Goal: Task Accomplishment & Management: Manage account settings

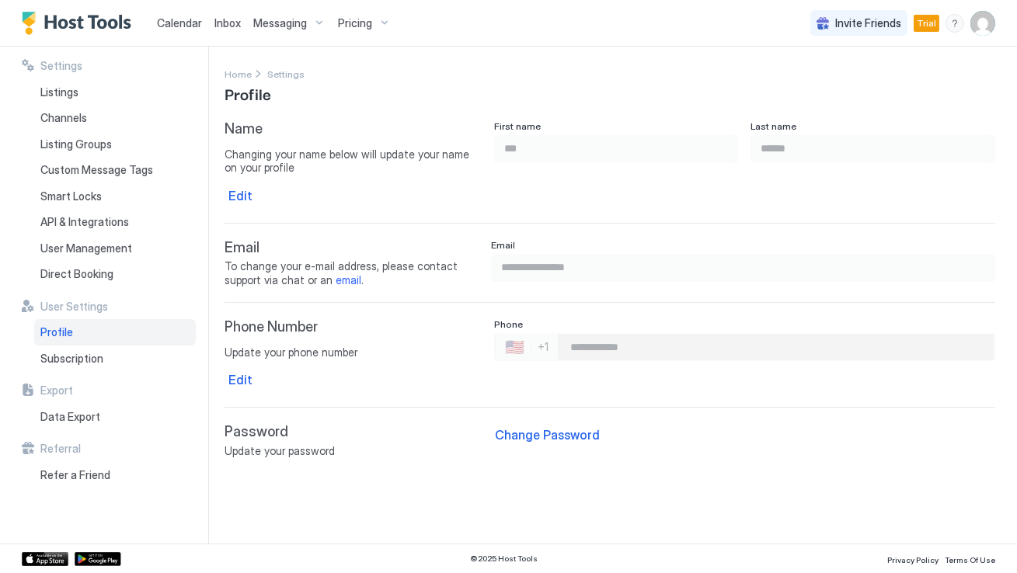
click at [269, 277] on span "To change your e-mail address, please contact support via chat or an email ." at bounding box center [352, 272] width 257 height 27
click at [99, 193] on span "Smart Locks" at bounding box center [70, 197] width 61 height 14
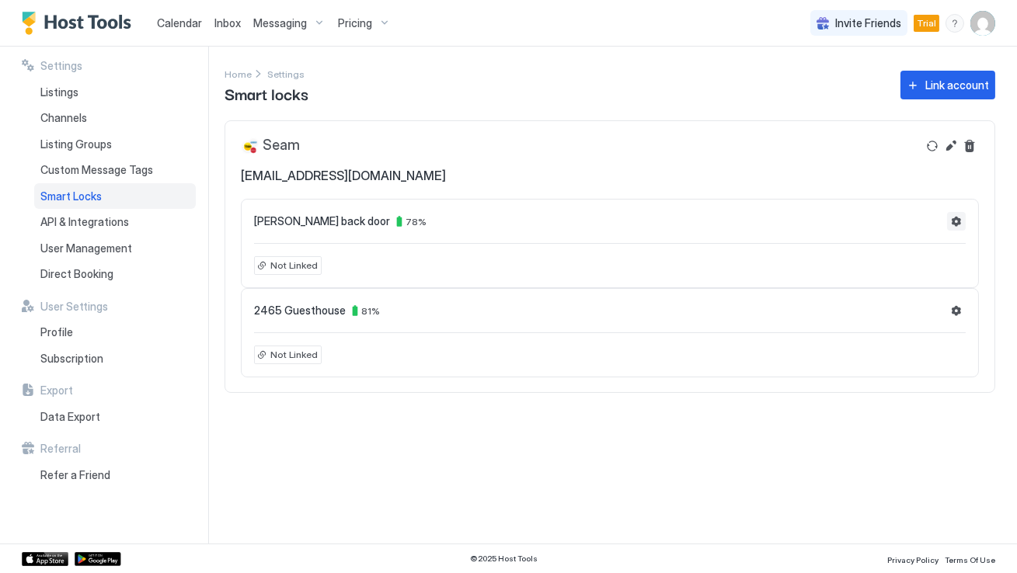
click at [955, 221] on button "Settings" at bounding box center [956, 221] width 19 height 19
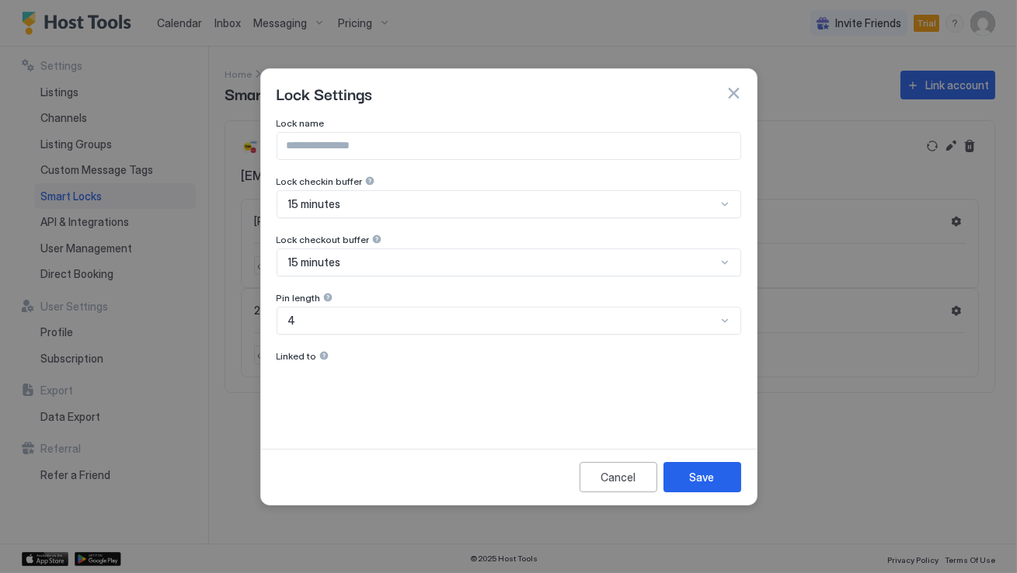
click at [317, 361] on div "Linked to" at bounding box center [302, 356] width 53 height 12
click at [669, 147] on input "Input Field" at bounding box center [508, 146] width 463 height 26
type input "******"
click at [696, 478] on div "Save" at bounding box center [702, 477] width 25 height 16
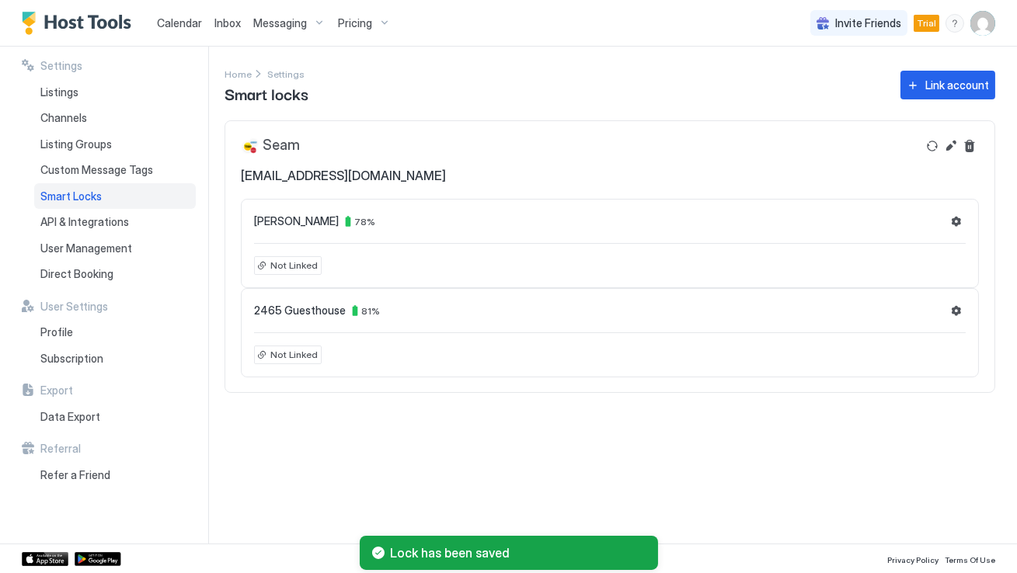
click at [187, 24] on span "Calendar" at bounding box center [179, 22] width 45 height 13
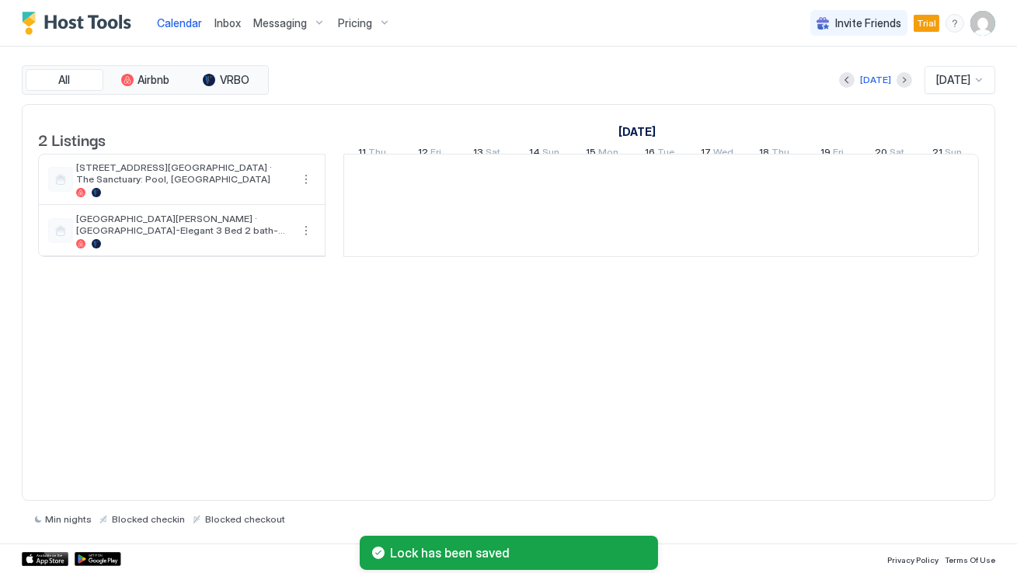
scroll to position [0, 862]
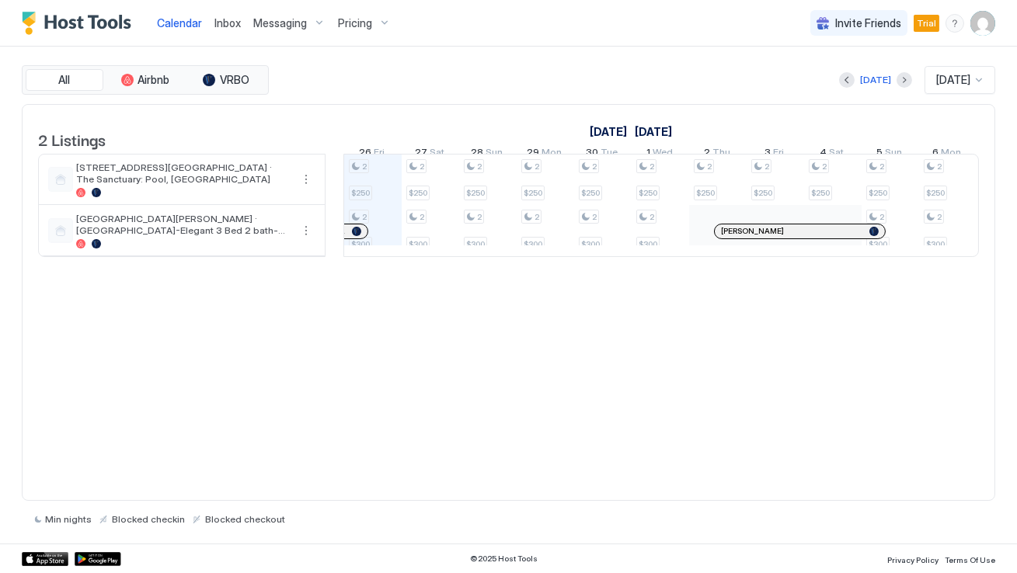
click at [379, 22] on div "Pricing" at bounding box center [364, 23] width 65 height 26
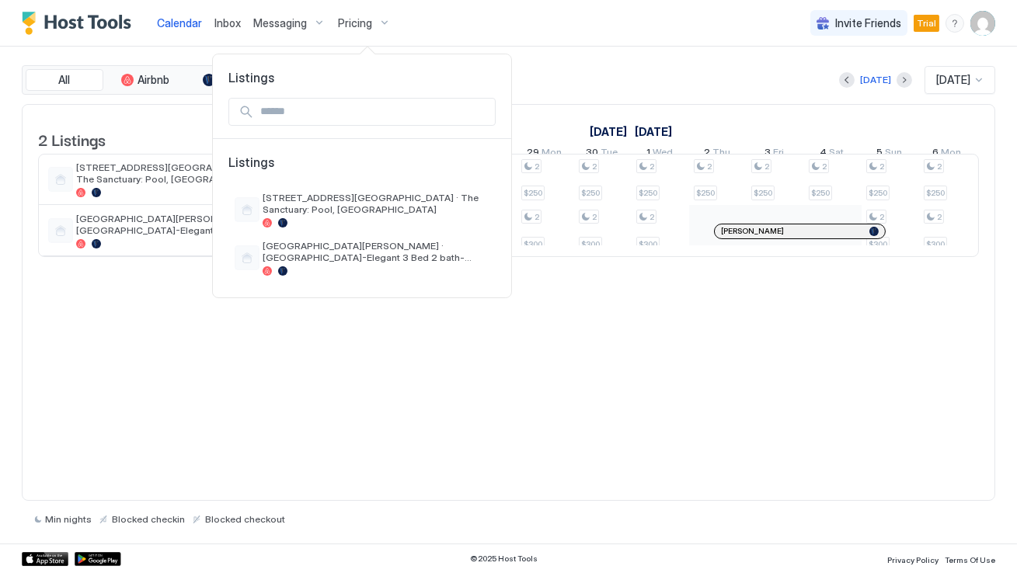
click at [165, 117] on div at bounding box center [508, 286] width 1017 height 573
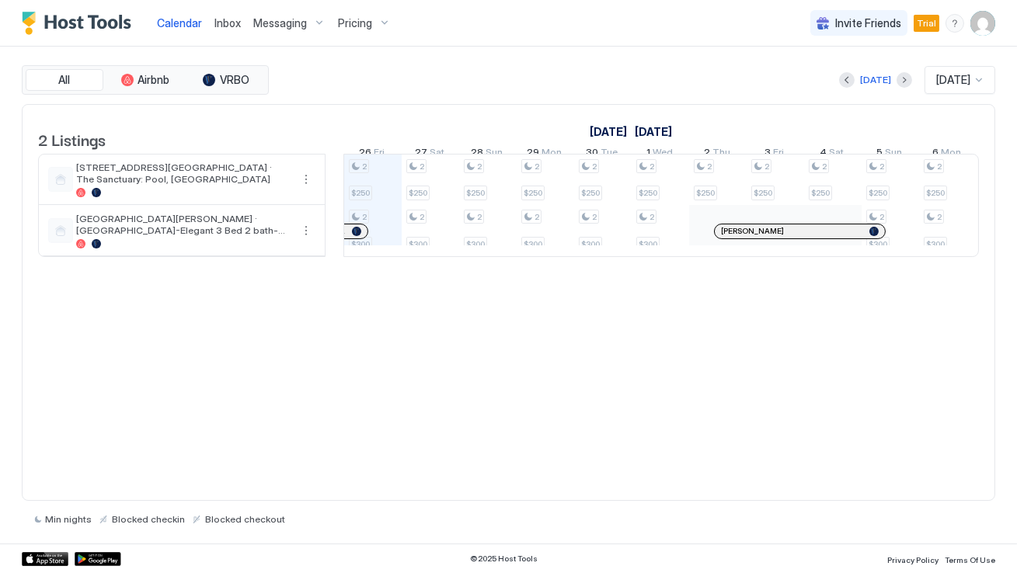
click at [295, 24] on span "Messaging" at bounding box center [280, 23] width 54 height 14
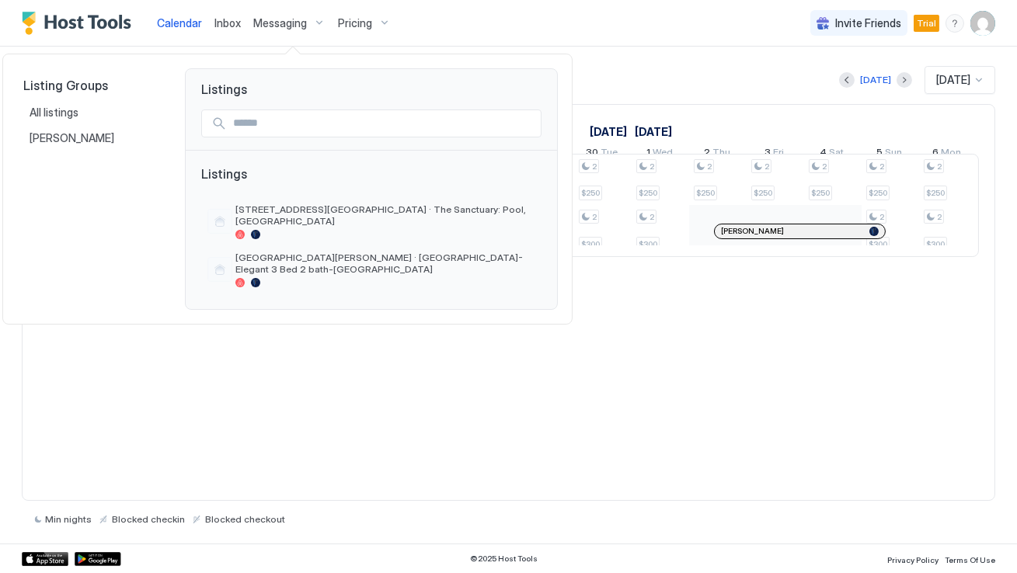
click at [443, 37] on div at bounding box center [508, 286] width 1017 height 573
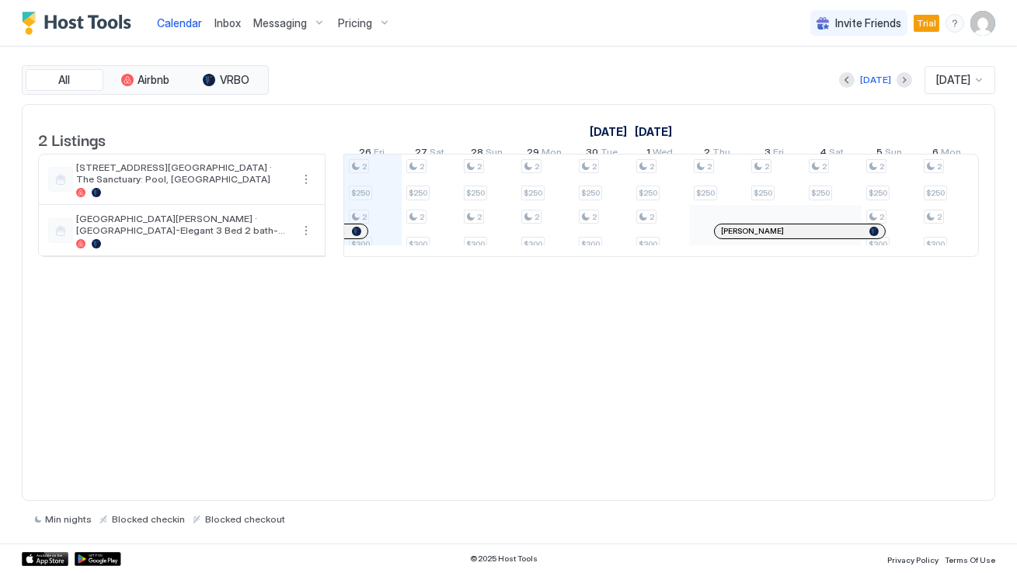
click at [620, 85] on div "[DATE] [DATE]" at bounding box center [633, 80] width 723 height 28
click at [978, 23] on img "User profile" at bounding box center [982, 23] width 25 height 25
click at [845, 89] on span "Settings" at bounding box center [843, 87] width 42 height 14
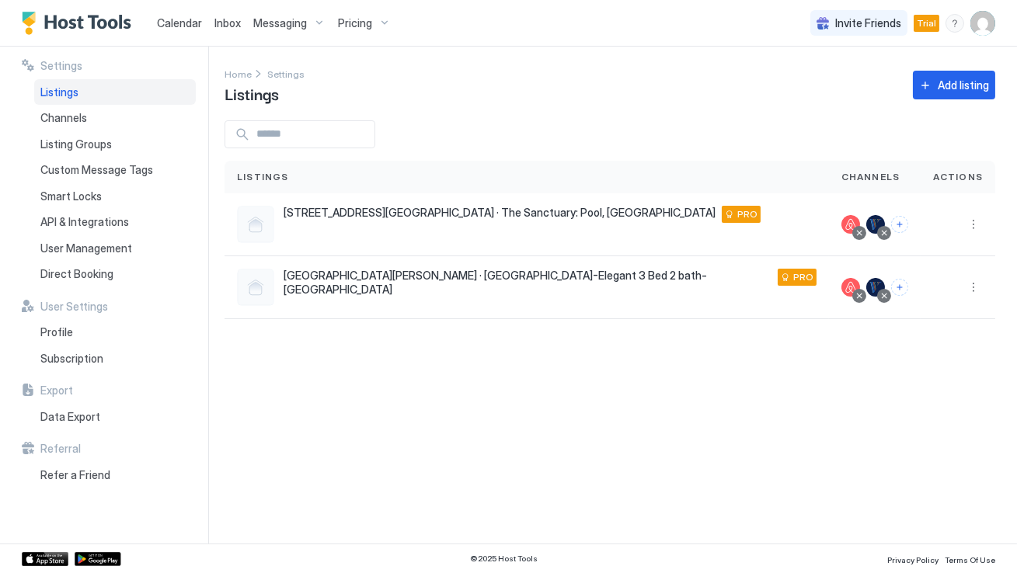
click at [568, 84] on div "Home Settings Listings Add listing" at bounding box center [609, 85] width 770 height 40
click at [903, 222] on button "Connect channels" at bounding box center [899, 224] width 17 height 17
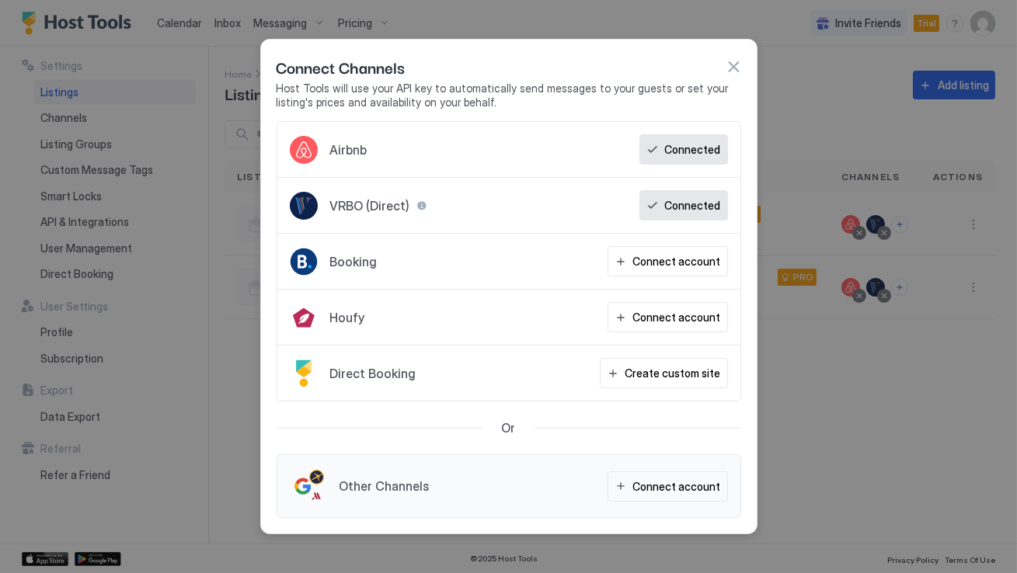
click at [732, 64] on button "button" at bounding box center [733, 67] width 16 height 16
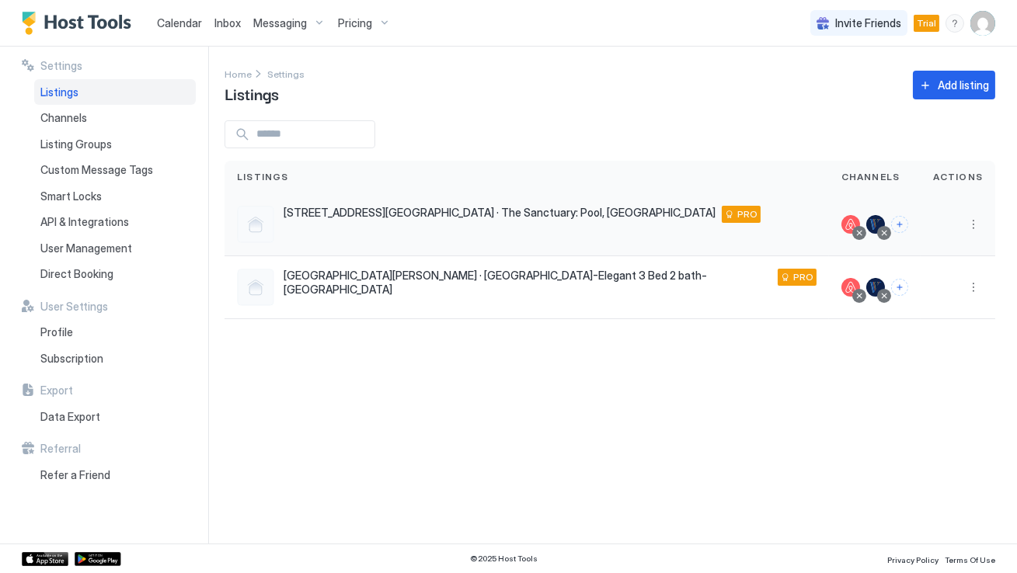
click at [970, 217] on button "More options" at bounding box center [973, 224] width 19 height 19
click at [930, 297] on span "Listing Settings" at bounding box center [937, 296] width 69 height 12
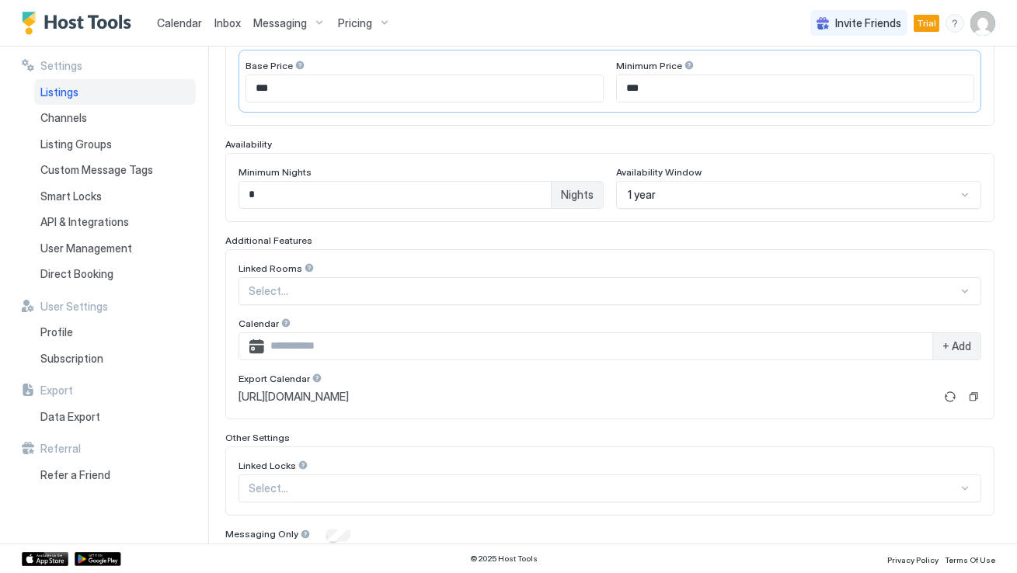
scroll to position [388, 0]
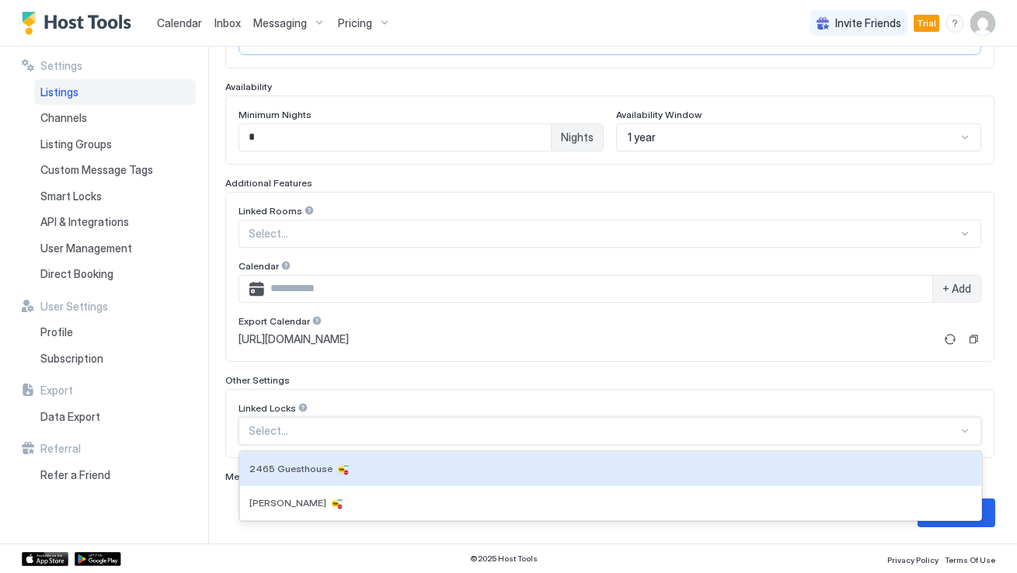
click at [355, 428] on div at bounding box center [603, 431] width 709 height 14
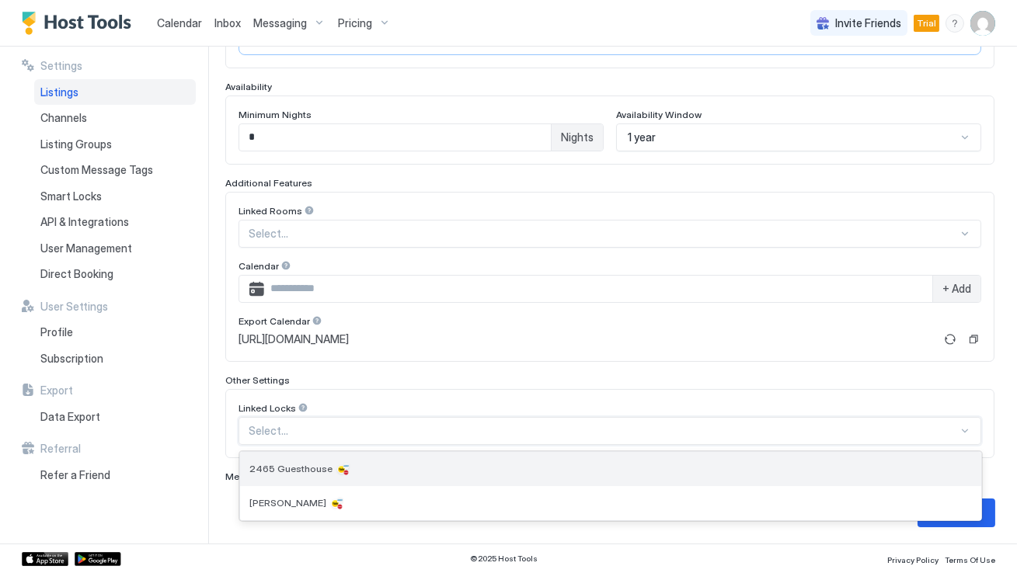
click at [345, 478] on div "2465 Guesthouse" at bounding box center [610, 469] width 741 height 34
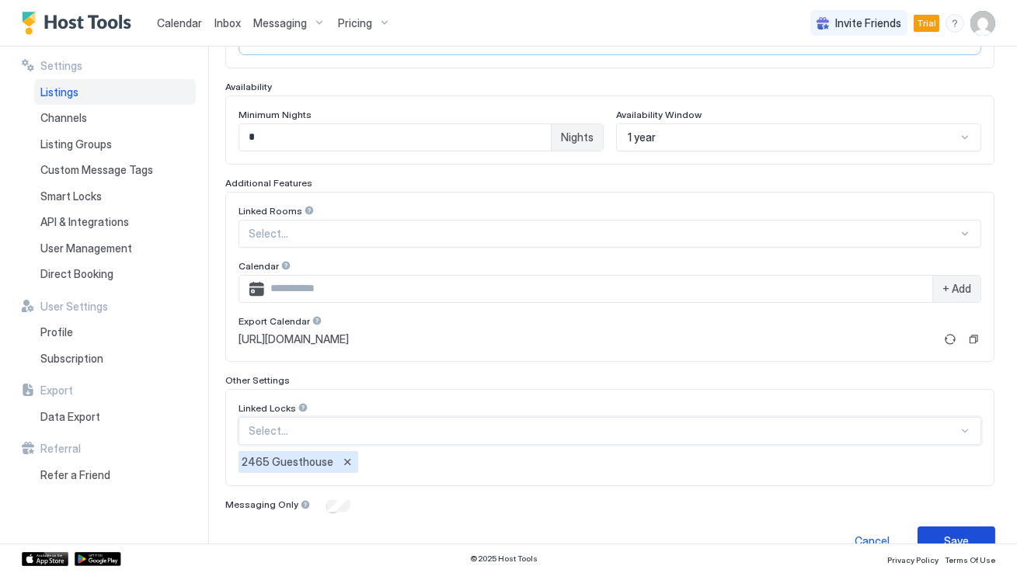
click at [935, 532] on button "Save" at bounding box center [956, 541] width 78 height 29
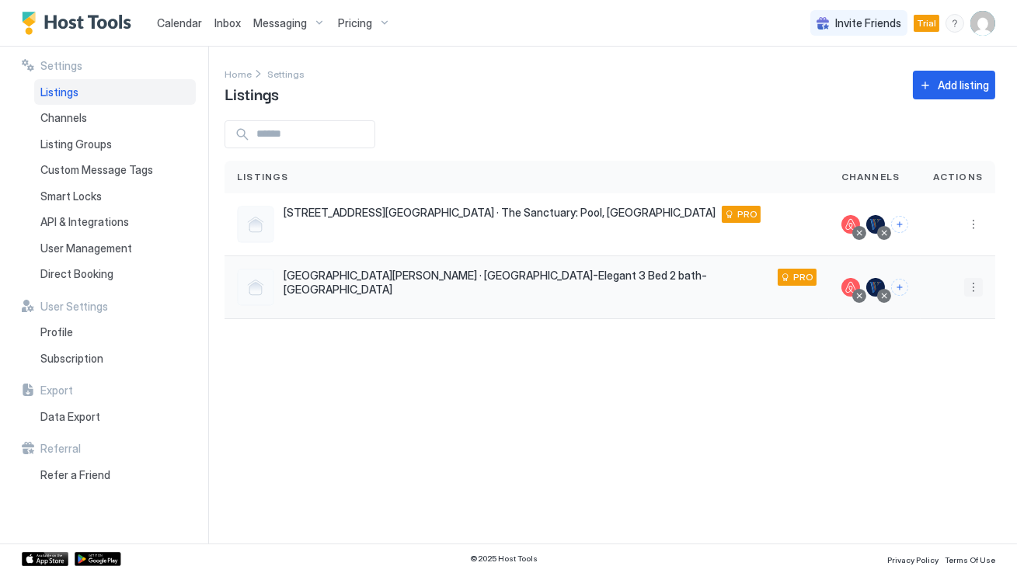
click at [971, 289] on button "More options" at bounding box center [973, 287] width 19 height 19
click at [923, 360] on span "Listing Settings" at bounding box center [937, 359] width 69 height 12
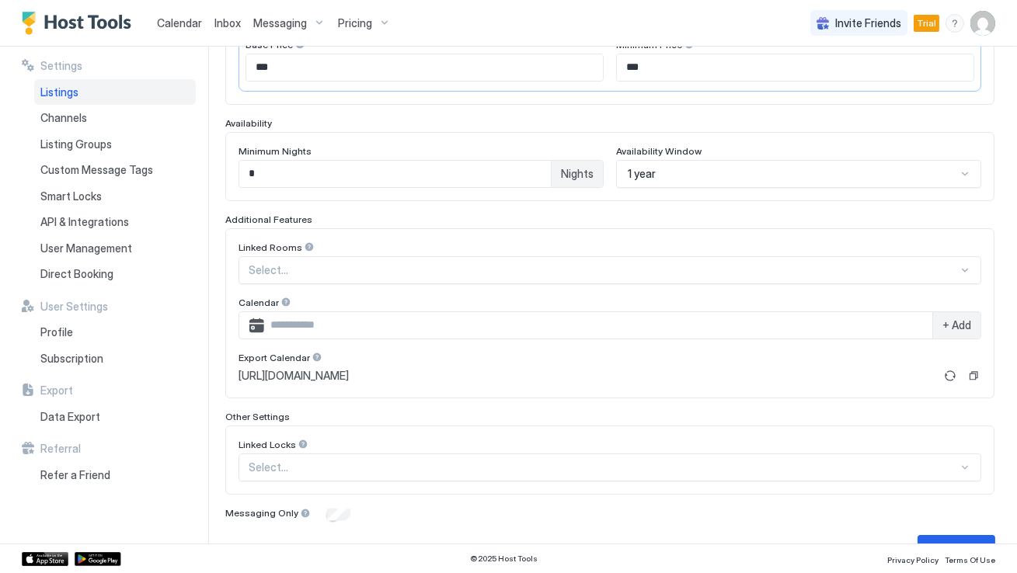
scroll to position [388, 0]
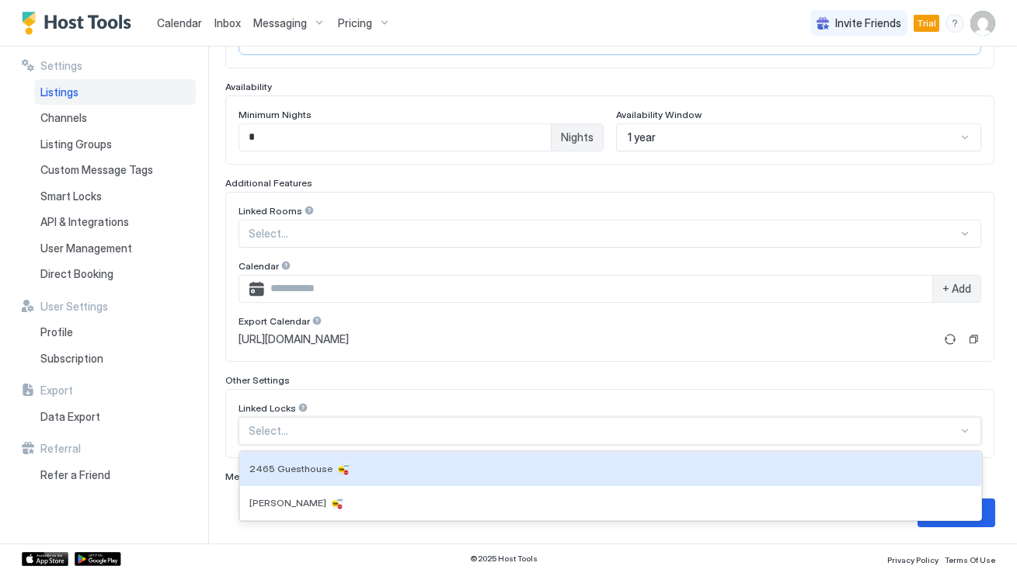
click at [369, 432] on div at bounding box center [603, 431] width 709 height 14
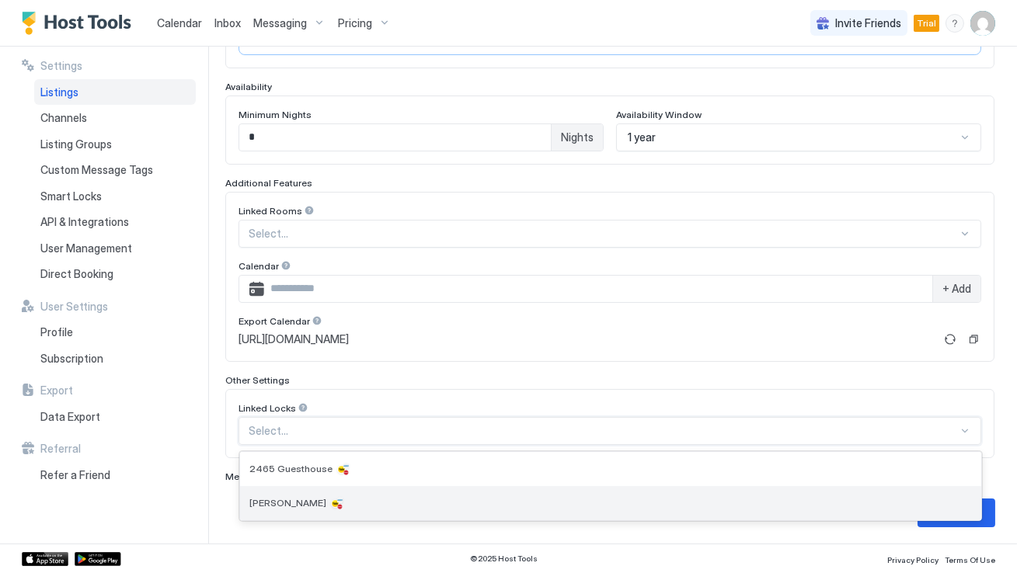
click at [364, 503] on div "[PERSON_NAME]" at bounding box center [610, 503] width 722 height 16
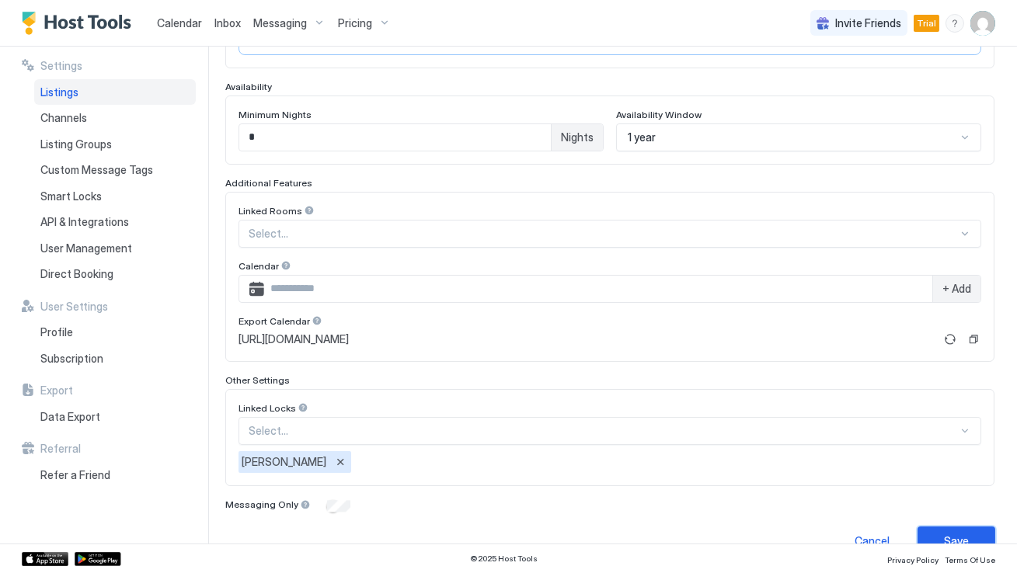
click at [951, 533] on div "Save" at bounding box center [956, 541] width 25 height 16
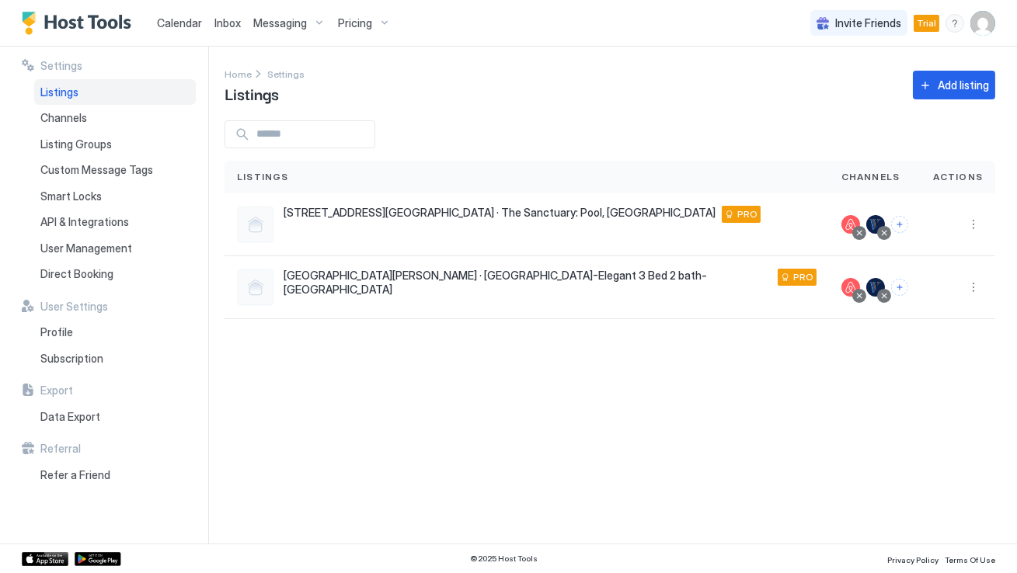
click at [296, 26] on span "Messaging" at bounding box center [280, 23] width 54 height 14
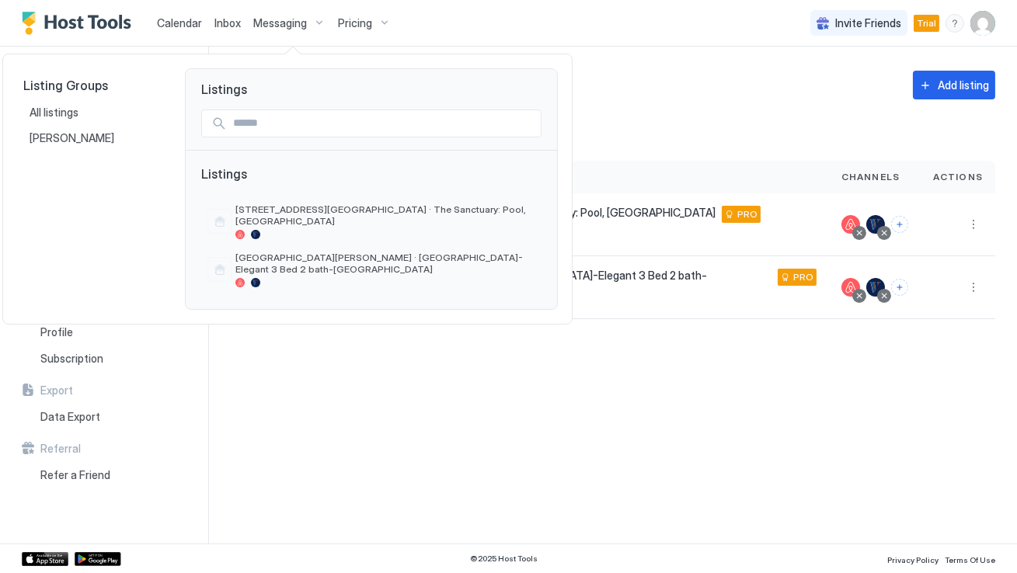
click at [686, 62] on div at bounding box center [508, 286] width 1017 height 573
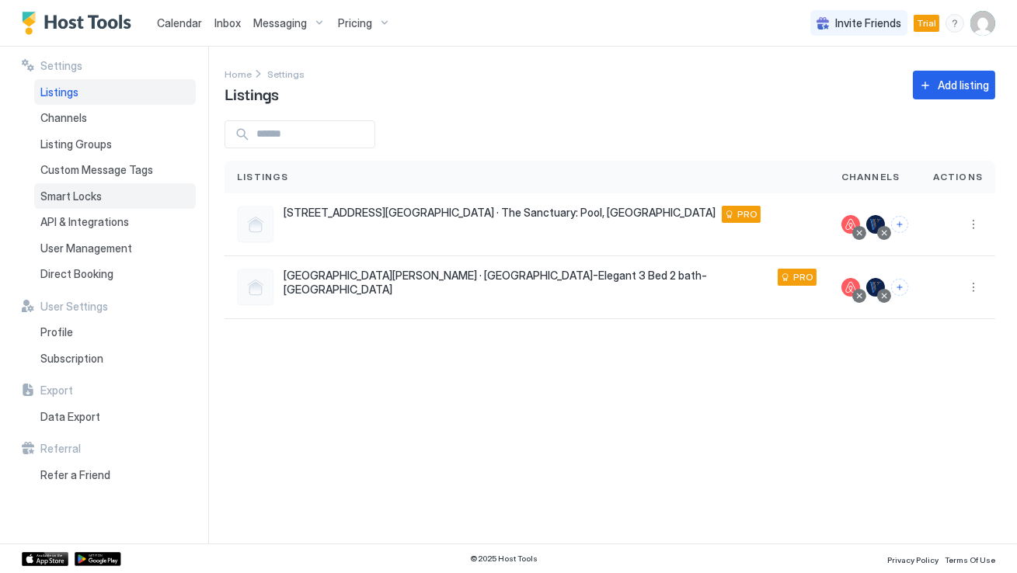
click at [87, 192] on span "Smart Locks" at bounding box center [70, 197] width 61 height 14
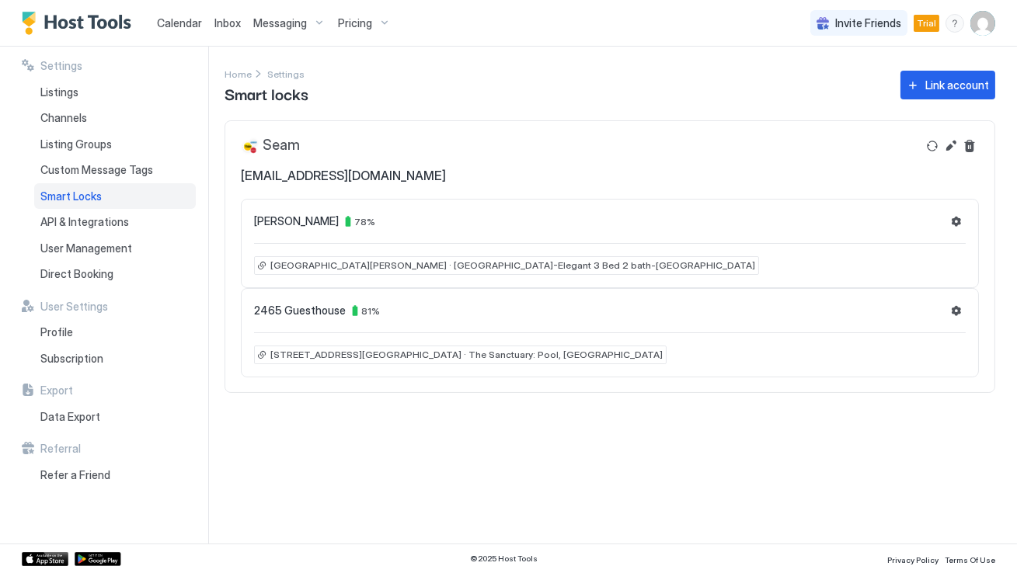
click at [503, 440] on div "Settings Home Settings Smart locks Link account Seam briancollins881@gmail.com …" at bounding box center [620, 295] width 792 height 497
click at [212, 144] on div "Settings Listings Channels Listing Groups Custom Message Tags Smart Locks API &…" at bounding box center [508, 295] width 1017 height 497
click at [217, 154] on div "Settings Listings Channels Listing Groups Custom Message Tags Smart Locks API &…" at bounding box center [508, 295] width 1017 height 497
click at [113, 220] on span "API & Integrations" at bounding box center [84, 222] width 89 height 14
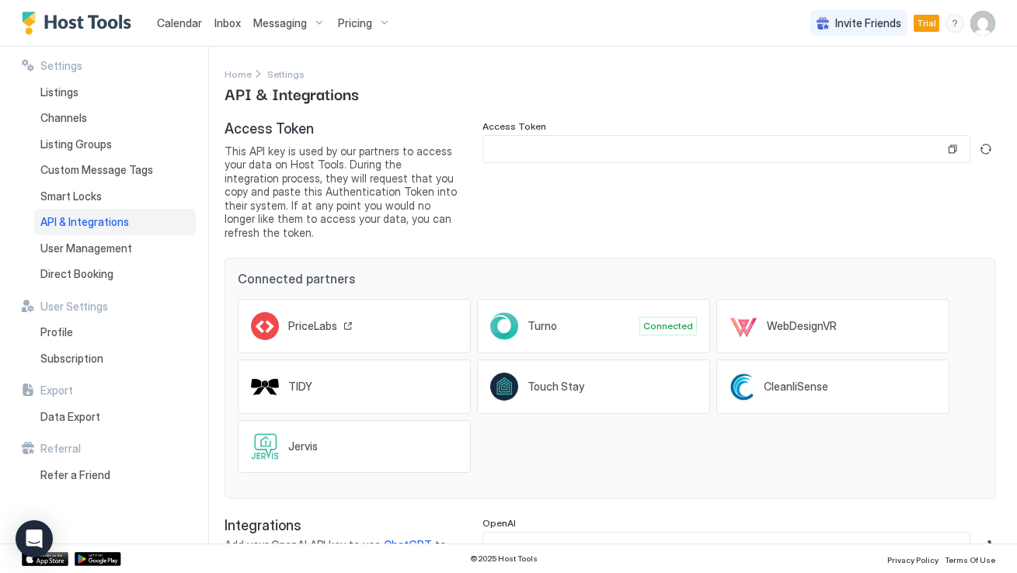
click at [315, 319] on span "PriceLabs" at bounding box center [312, 326] width 49 height 14
click at [183, 29] on link "Calendar" at bounding box center [179, 23] width 45 height 16
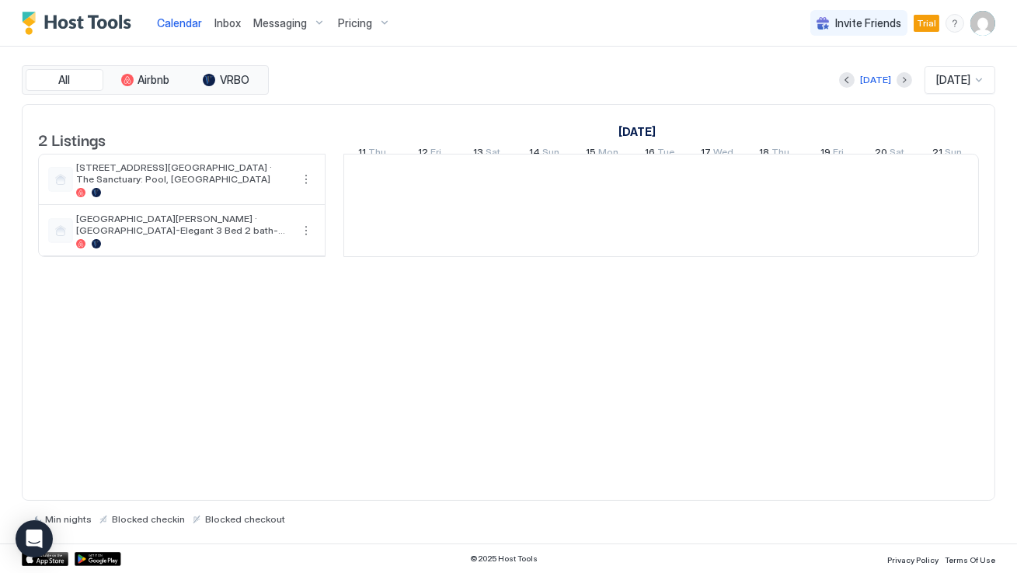
scroll to position [0, 862]
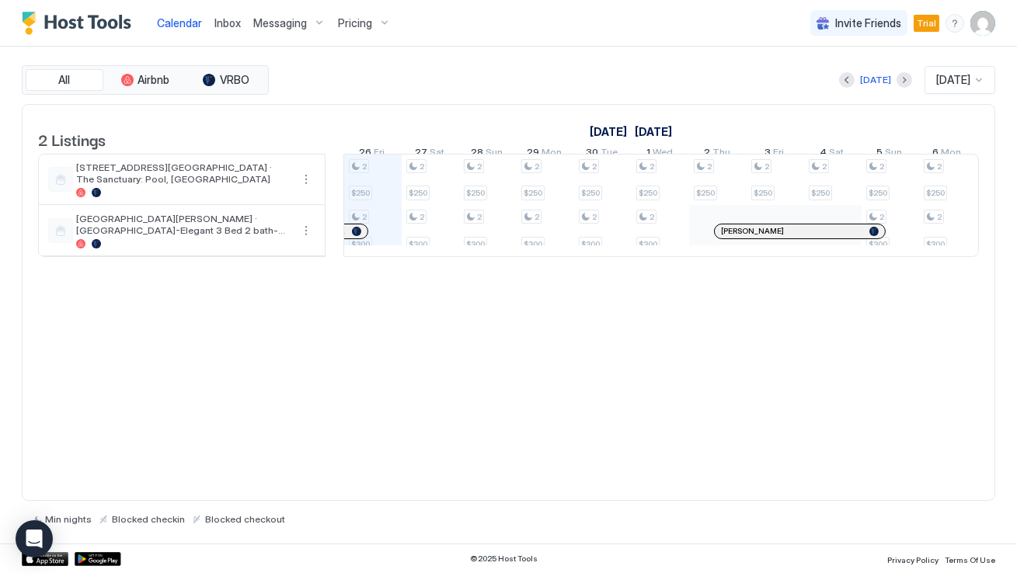
click at [378, 16] on div "Pricing" at bounding box center [364, 23] width 65 height 26
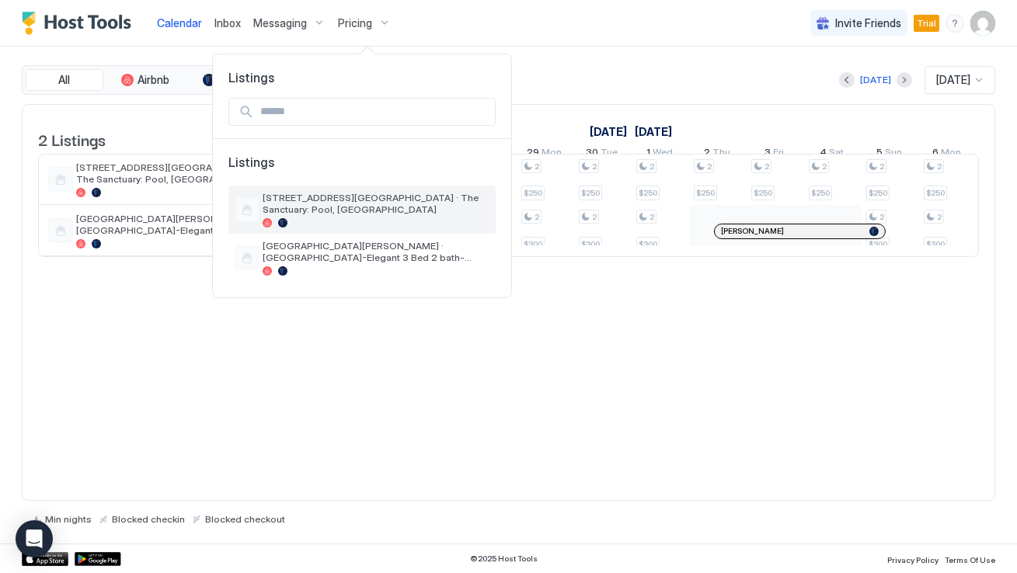
click at [303, 190] on div "[STREET_ADDRESS][GEOGRAPHIC_DATA] · The Sanctuary: Pool, [GEOGRAPHIC_DATA]" at bounding box center [361, 210] width 267 height 48
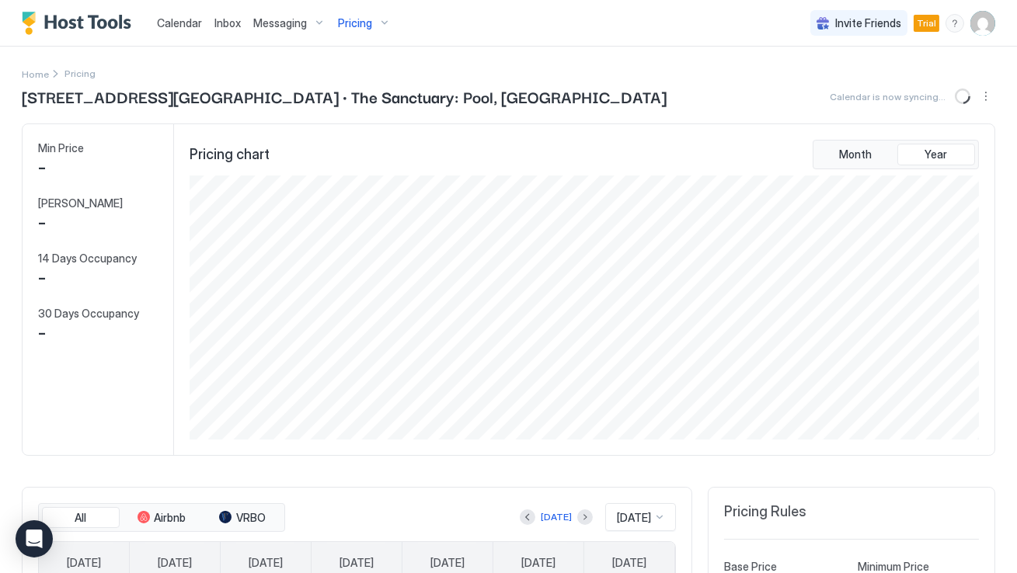
scroll to position [264, 792]
click at [179, 349] on div "Pricing chart Month Year" at bounding box center [584, 289] width 820 height 331
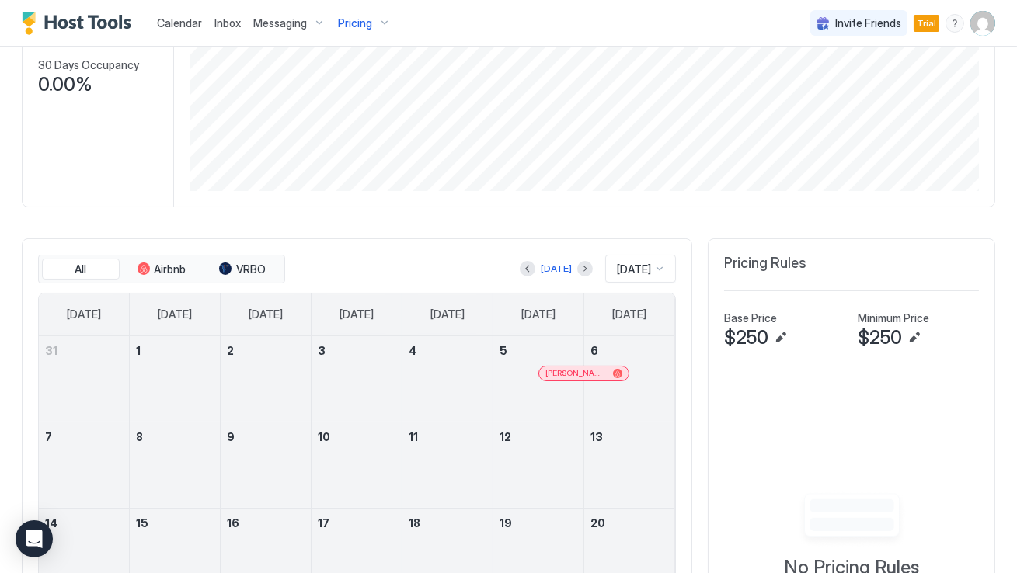
scroll to position [0, 0]
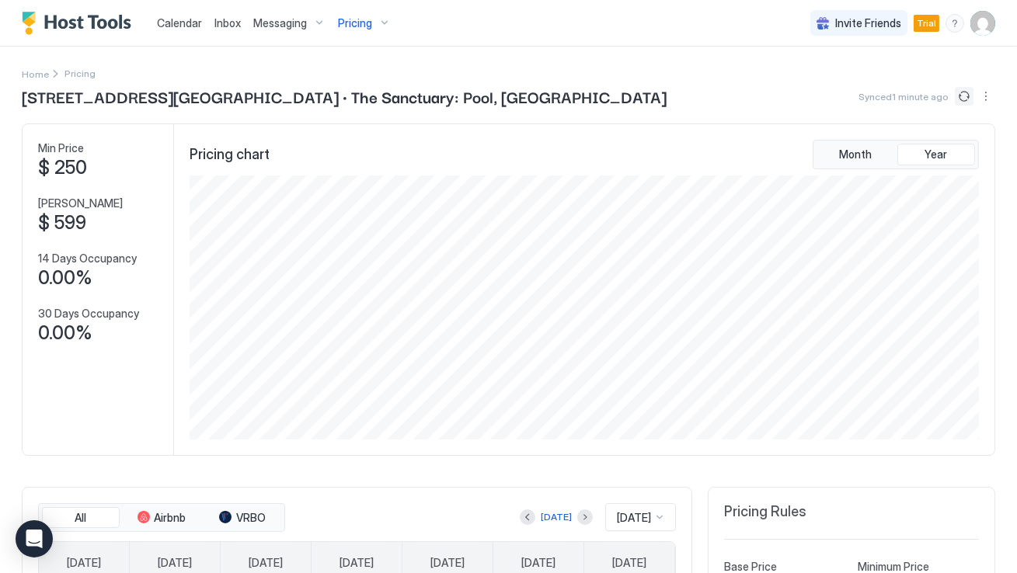
click at [961, 97] on button "Sync prices" at bounding box center [963, 96] width 19 height 19
click at [985, 97] on button "More options" at bounding box center [985, 96] width 19 height 19
click at [965, 142] on span "Listing Settings" at bounding box center [958, 143] width 69 height 12
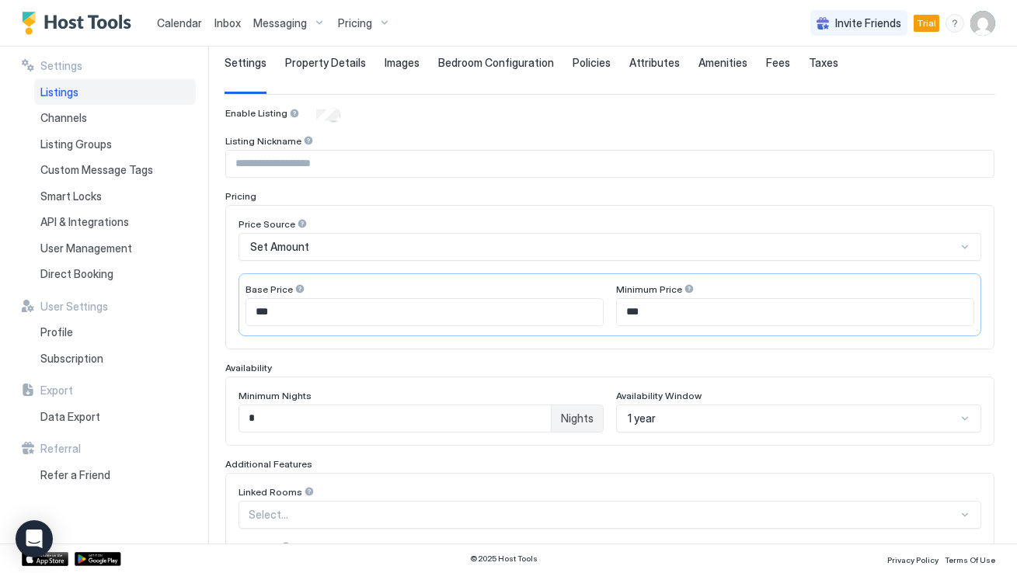
scroll to position [106, 0]
click at [489, 254] on div "Set Amount" at bounding box center [609, 248] width 742 height 28
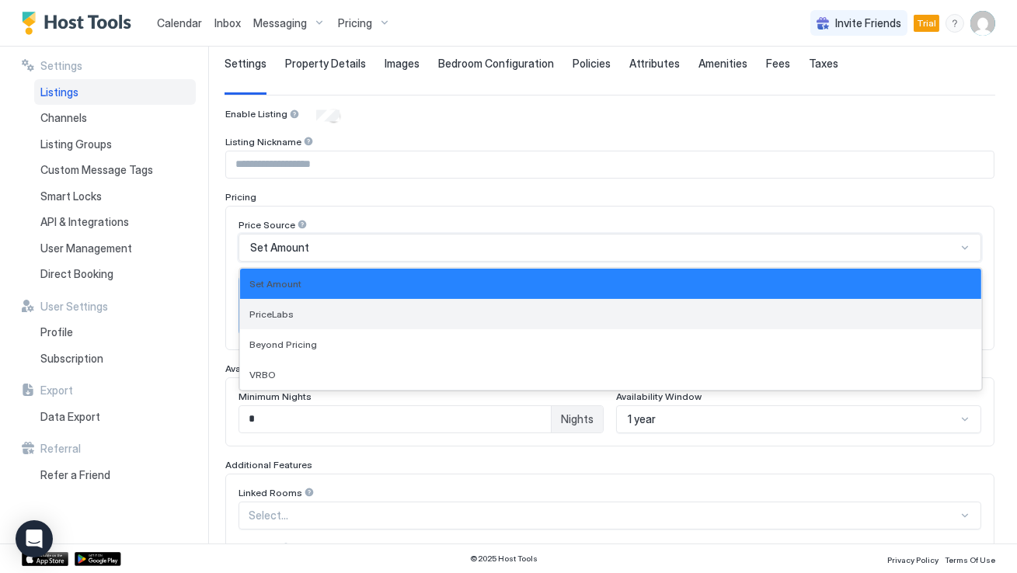
click at [485, 312] on div "PriceLabs" at bounding box center [610, 314] width 722 height 12
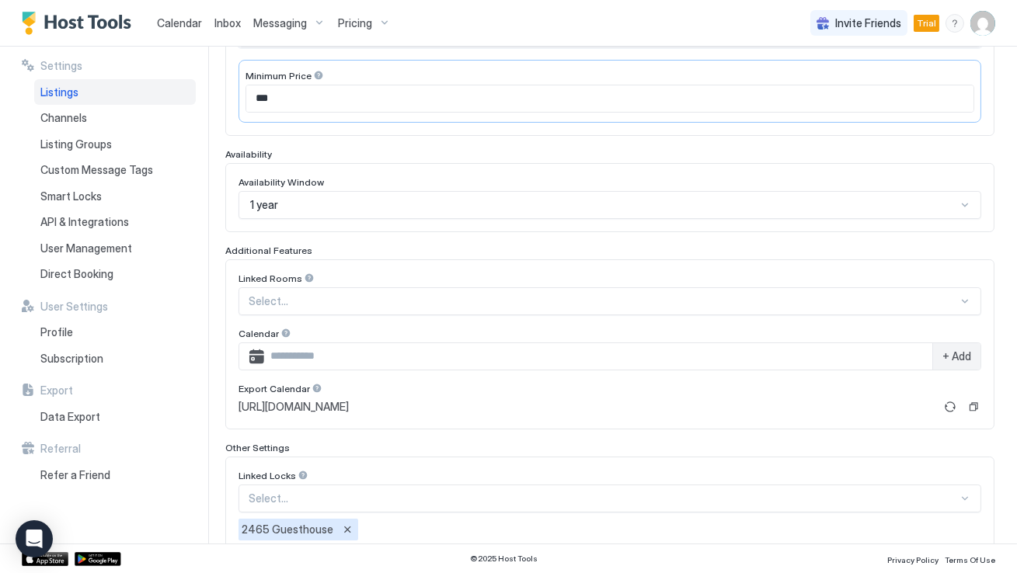
scroll to position [395, 0]
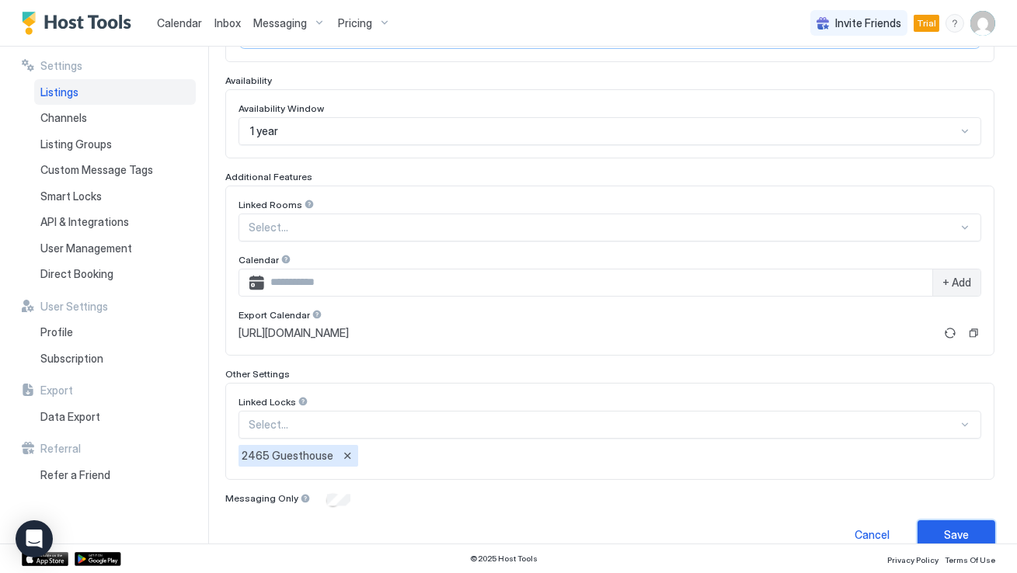
click at [953, 520] on button "Save" at bounding box center [956, 534] width 78 height 29
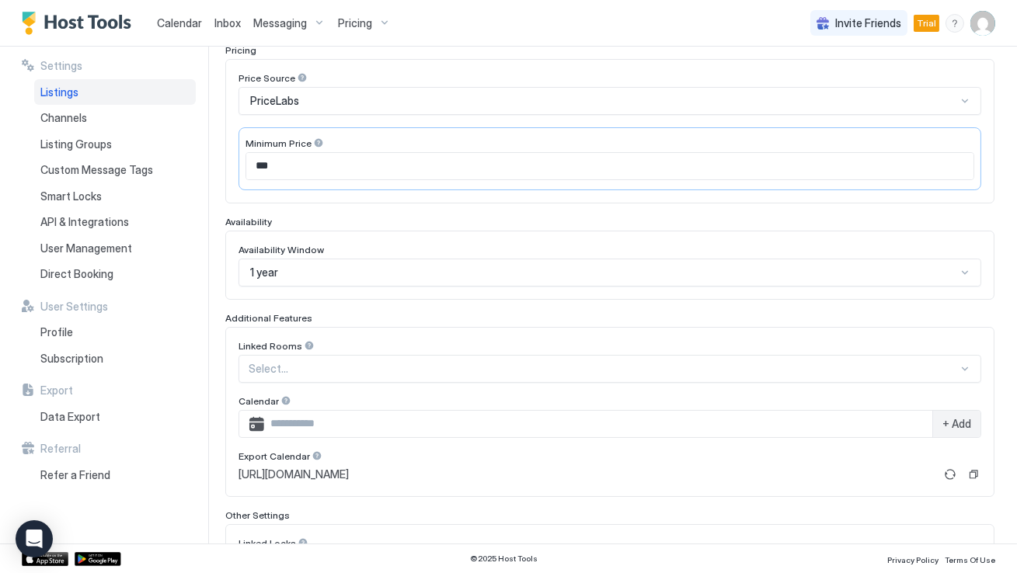
scroll to position [0, 0]
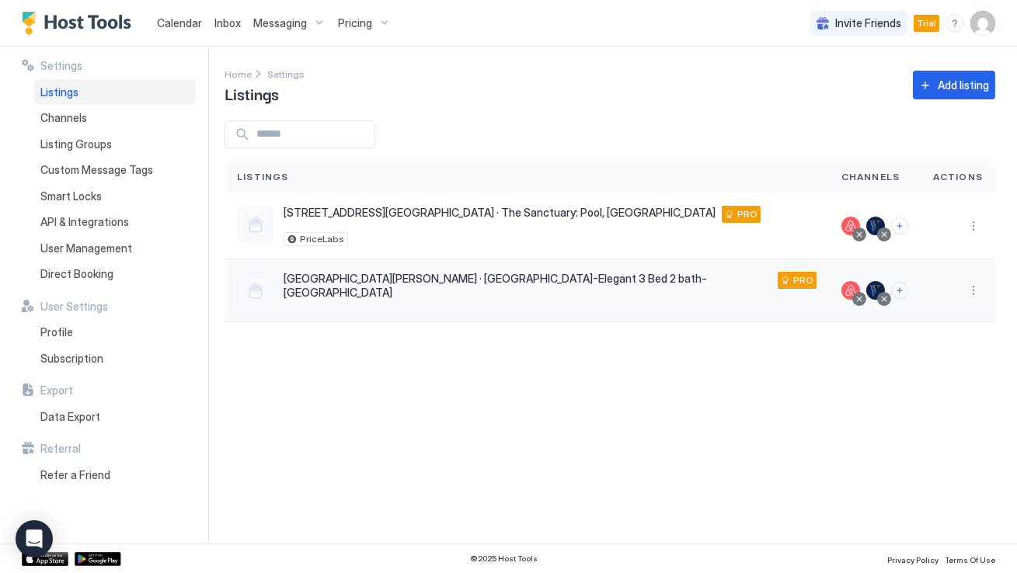
click at [534, 277] on span "[GEOGRAPHIC_DATA][PERSON_NAME] · [GEOGRAPHIC_DATA]-Elegant 3 Bed 2 bath-[GEOGRA…" at bounding box center [527, 285] width 488 height 27
click at [971, 291] on button "More options" at bounding box center [973, 290] width 19 height 19
click at [919, 366] on span "Listing Settings" at bounding box center [937, 362] width 69 height 12
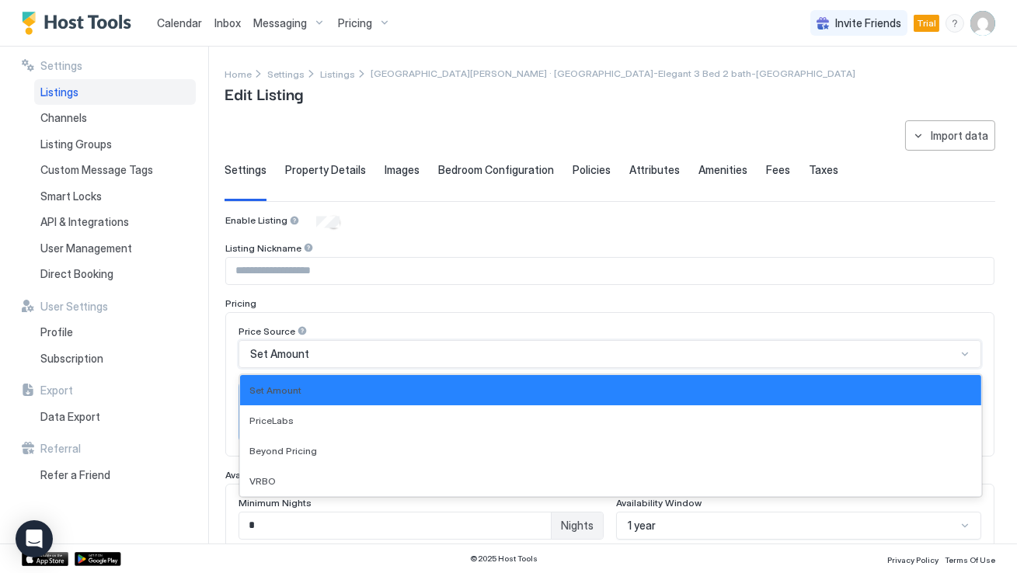
click at [412, 355] on div "Set Amount" at bounding box center [603, 354] width 706 height 14
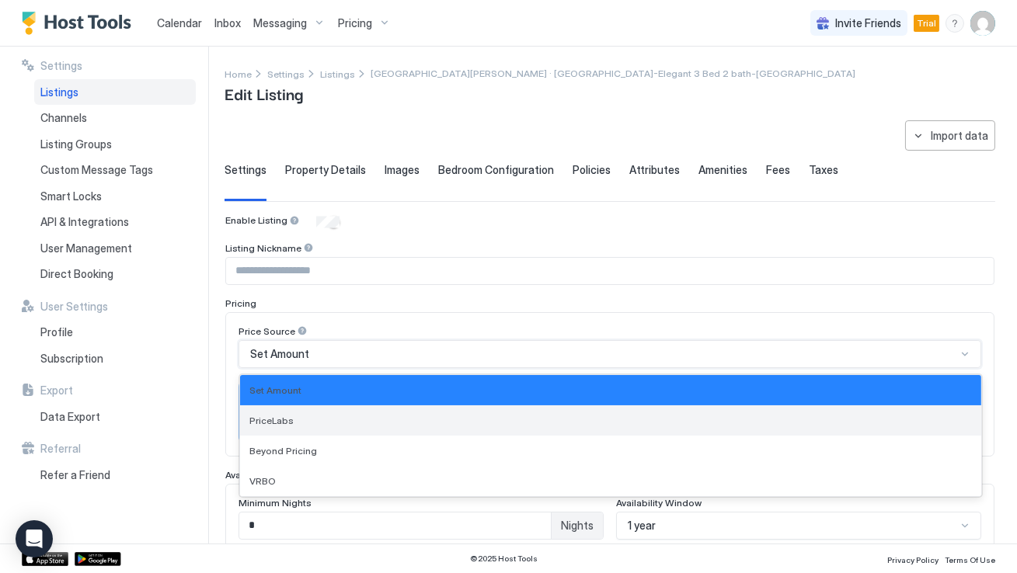
click at [402, 412] on div "PriceLabs" at bounding box center [610, 420] width 741 height 30
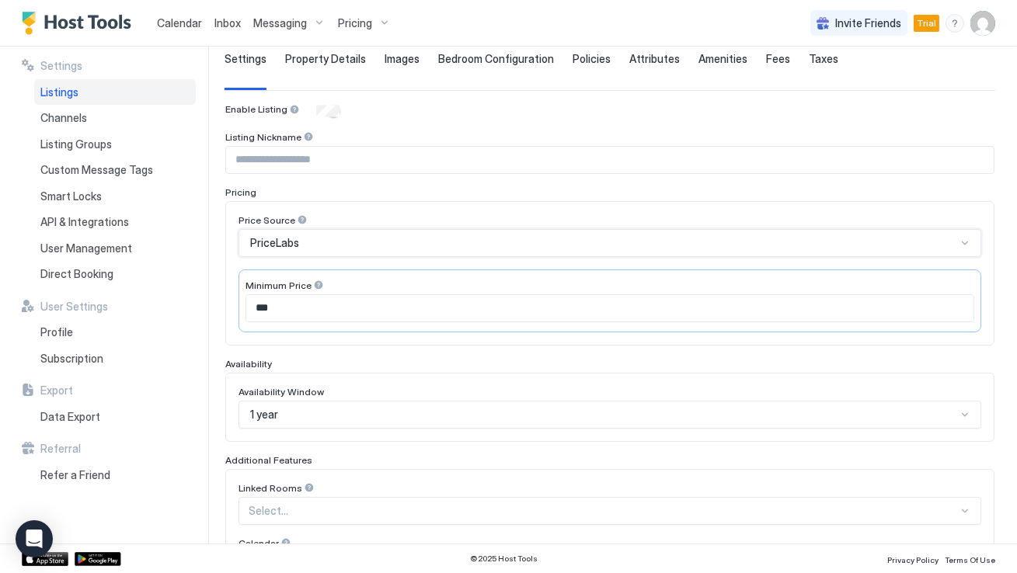
scroll to position [416, 0]
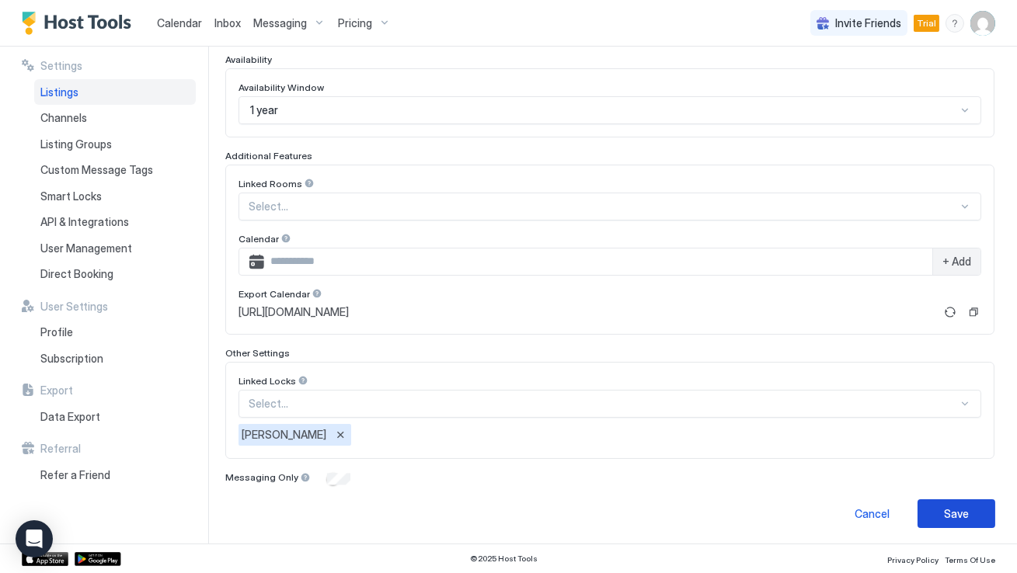
click at [966, 516] on div "Save" at bounding box center [956, 514] width 25 height 16
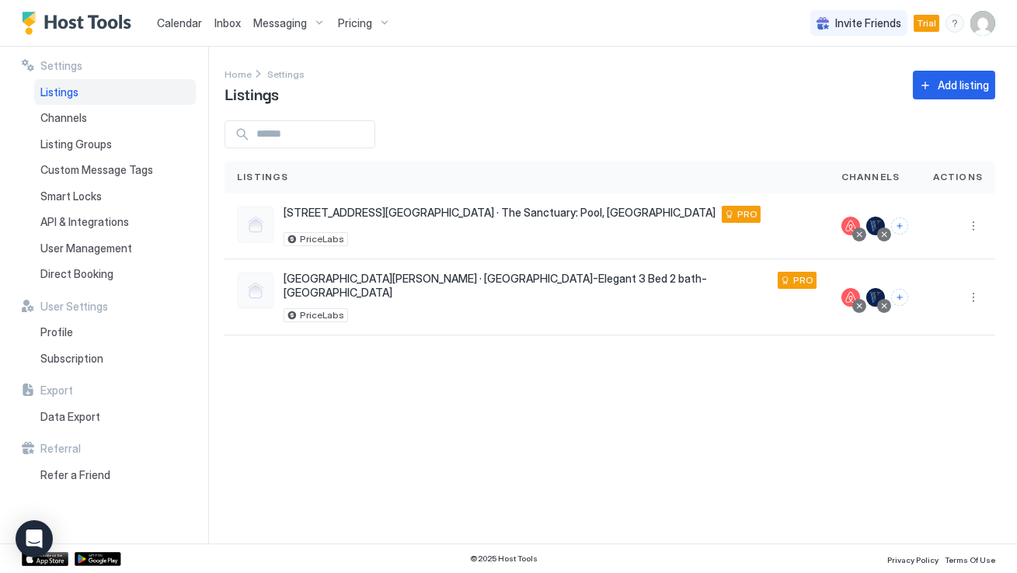
click at [381, 32] on div "Pricing" at bounding box center [364, 23] width 65 height 26
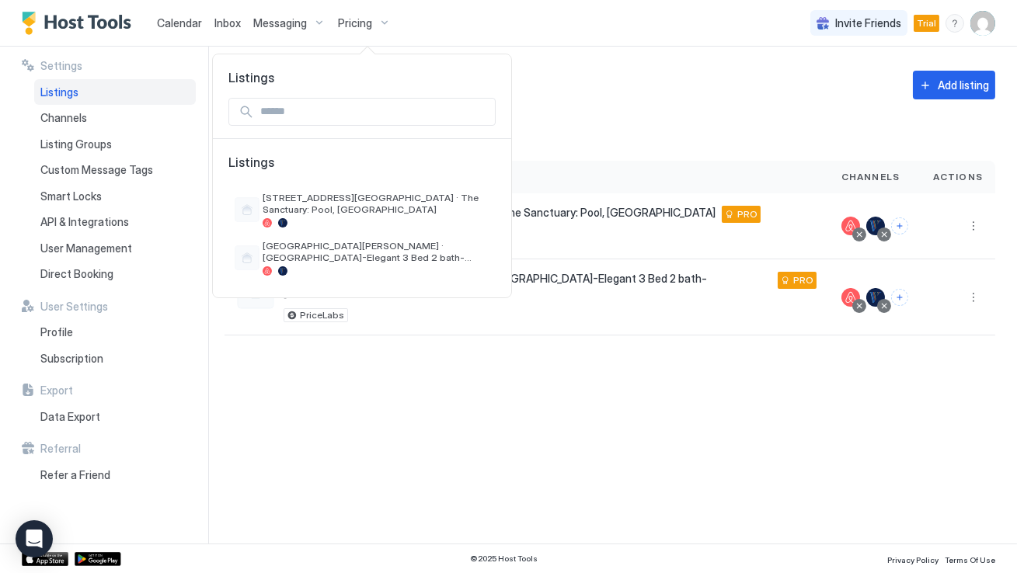
click at [370, 26] on div at bounding box center [508, 286] width 1017 height 573
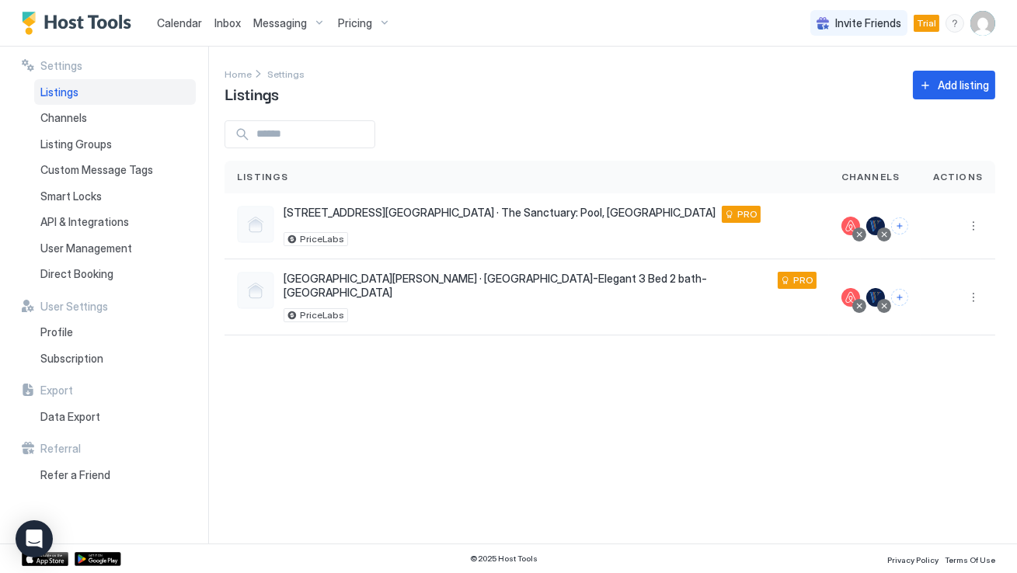
click at [350, 19] on span "Pricing" at bounding box center [355, 23] width 34 height 14
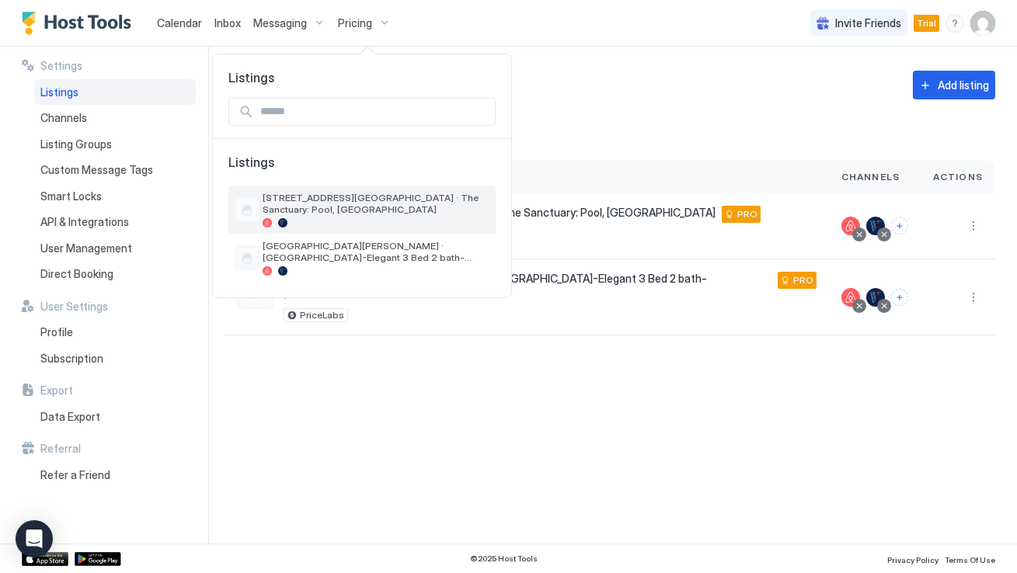
click at [311, 197] on span "[STREET_ADDRESS][GEOGRAPHIC_DATA] · The Sanctuary: Pool, [GEOGRAPHIC_DATA]" at bounding box center [376, 203] width 227 height 23
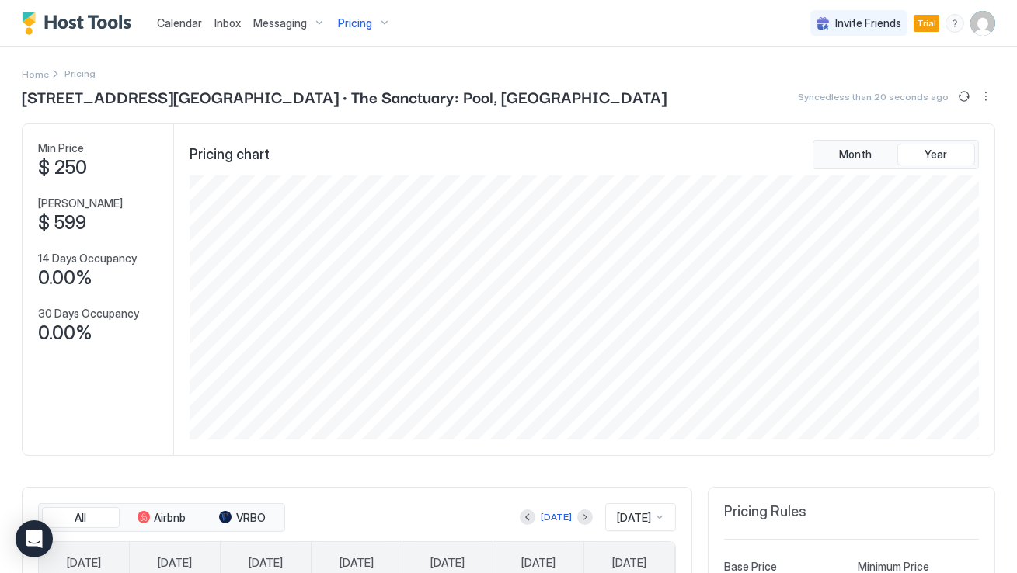
click at [509, 95] on span "[STREET_ADDRESS][GEOGRAPHIC_DATA] · The Sanctuary: Pool, [GEOGRAPHIC_DATA]" at bounding box center [344, 96] width 645 height 23
click at [185, 20] on span "Calendar" at bounding box center [179, 22] width 45 height 13
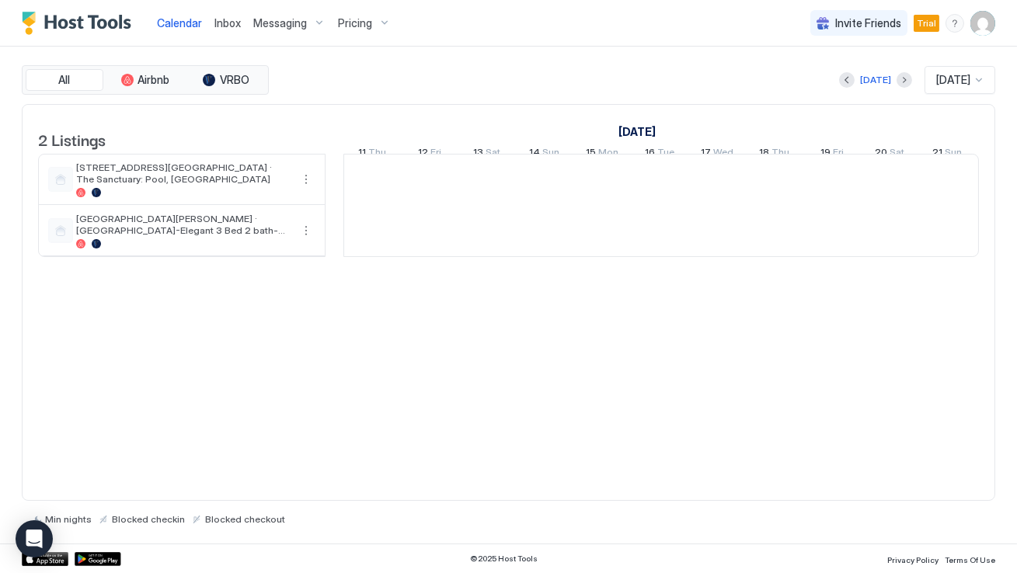
scroll to position [0, 862]
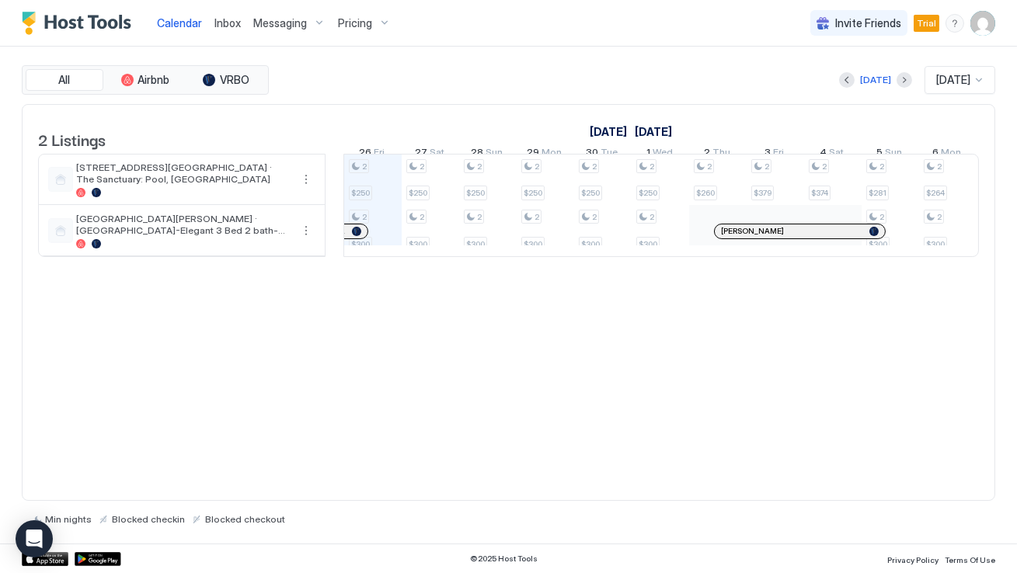
click at [440, 78] on div "[DATE] [DATE]" at bounding box center [633, 80] width 723 height 28
